Goal: Check status: Check status

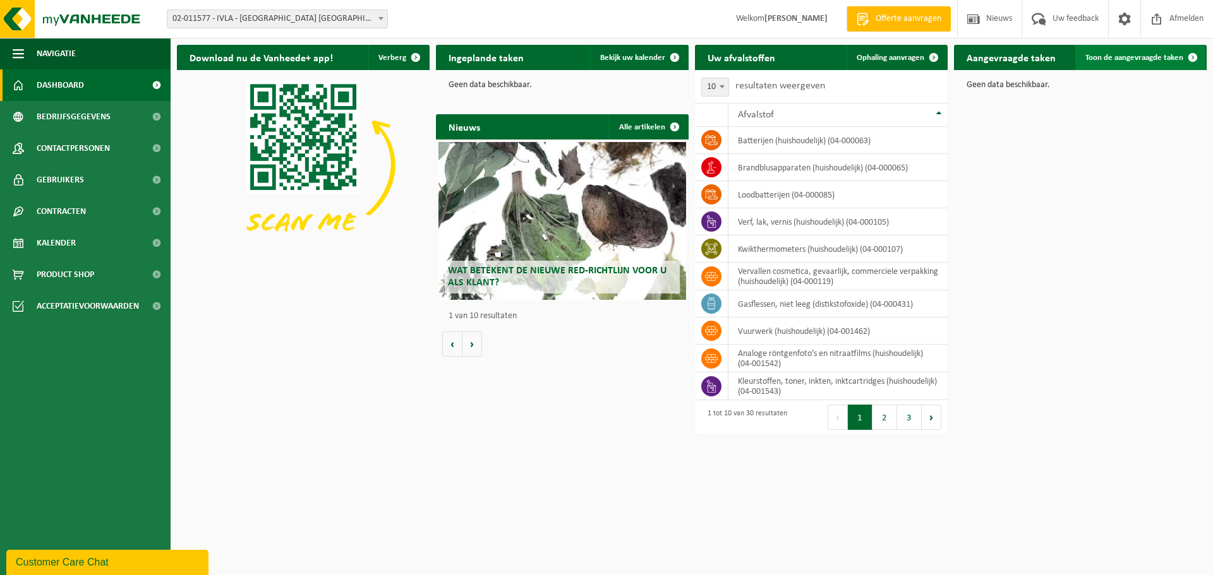
click at [1159, 58] on span "Toon de aangevraagde taken" at bounding box center [1134, 58] width 98 height 8
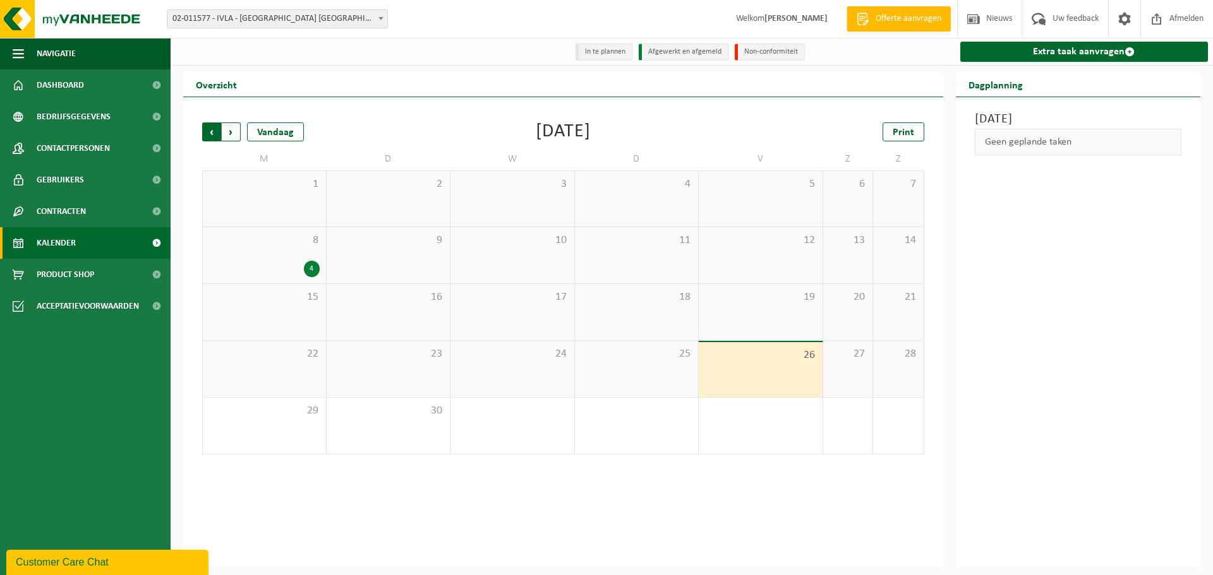
click at [229, 138] on span "Volgende" at bounding box center [231, 132] width 19 height 19
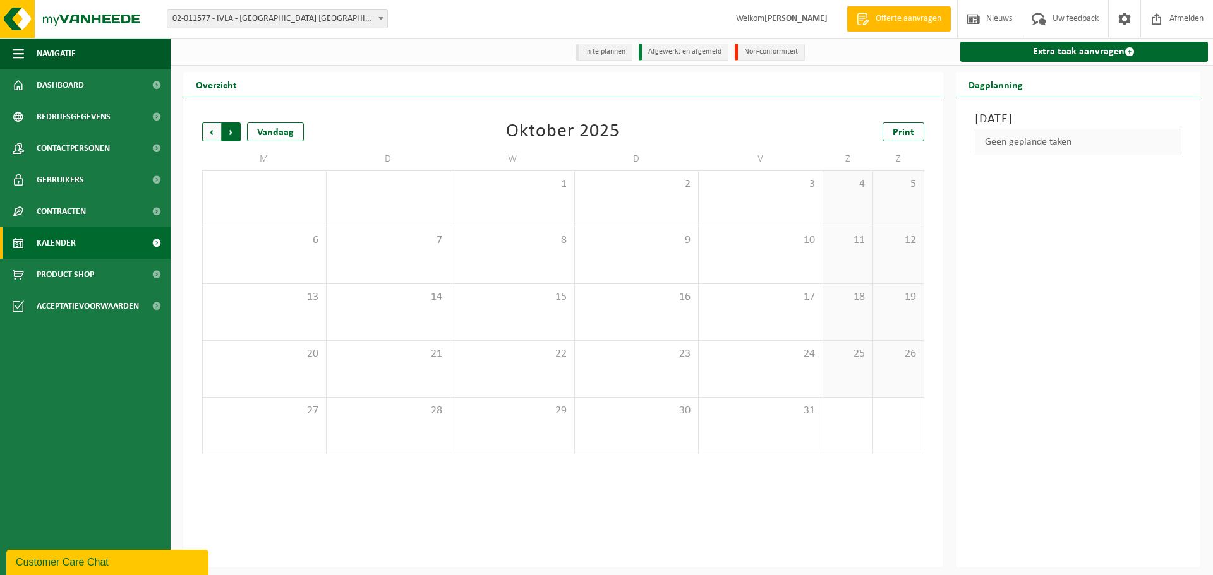
click at [208, 138] on span "Vorige" at bounding box center [211, 132] width 19 height 19
